Goal: Information Seeking & Learning: Compare options

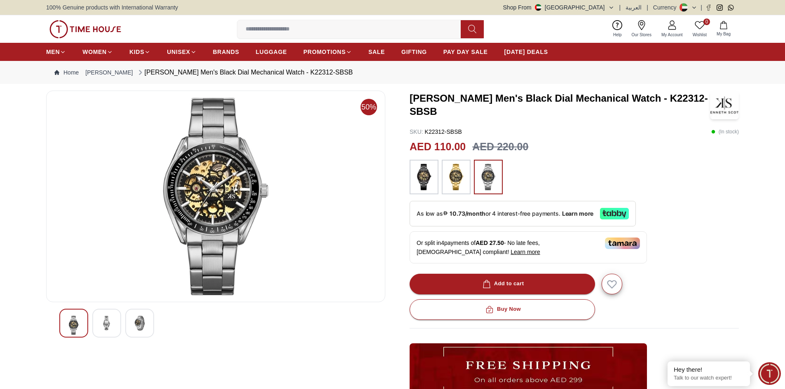
click at [432, 185] on img at bounding box center [424, 177] width 21 height 26
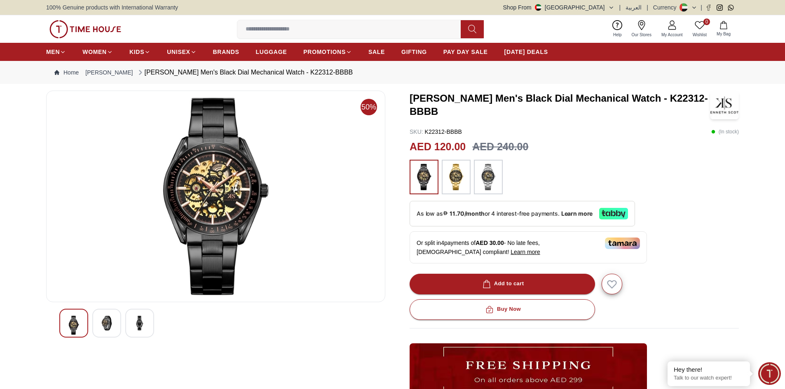
click at [488, 185] on img at bounding box center [488, 177] width 21 height 26
